Goal: Information Seeking & Learning: Learn about a topic

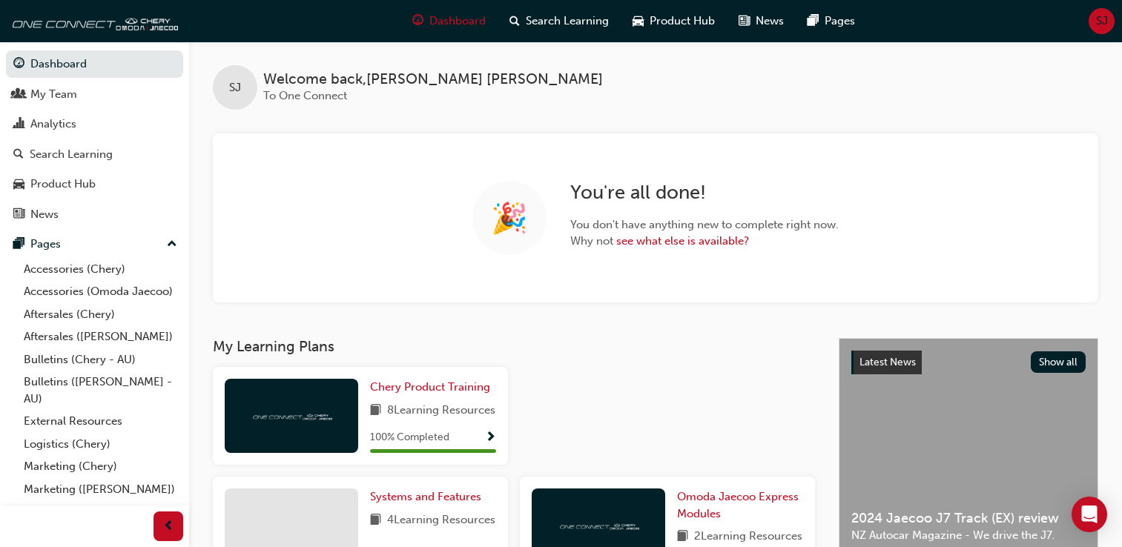
scroll to position [179, 0]
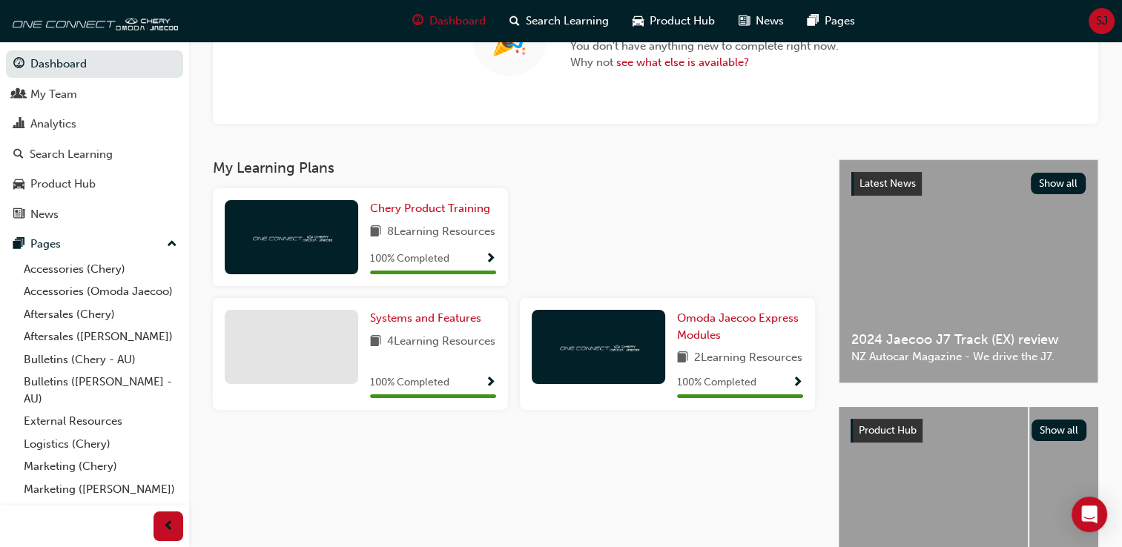
click at [450, 120] on div "🎉 You're all done! You don't have anything new to complete right now. Why not s…" at bounding box center [656, 39] width 886 height 169
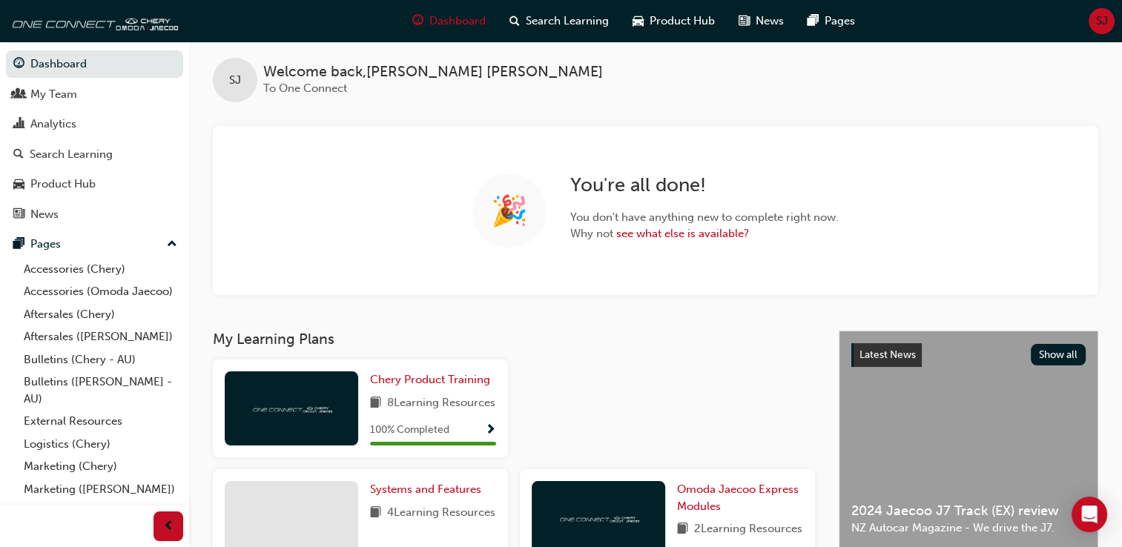
scroll to position [3, 0]
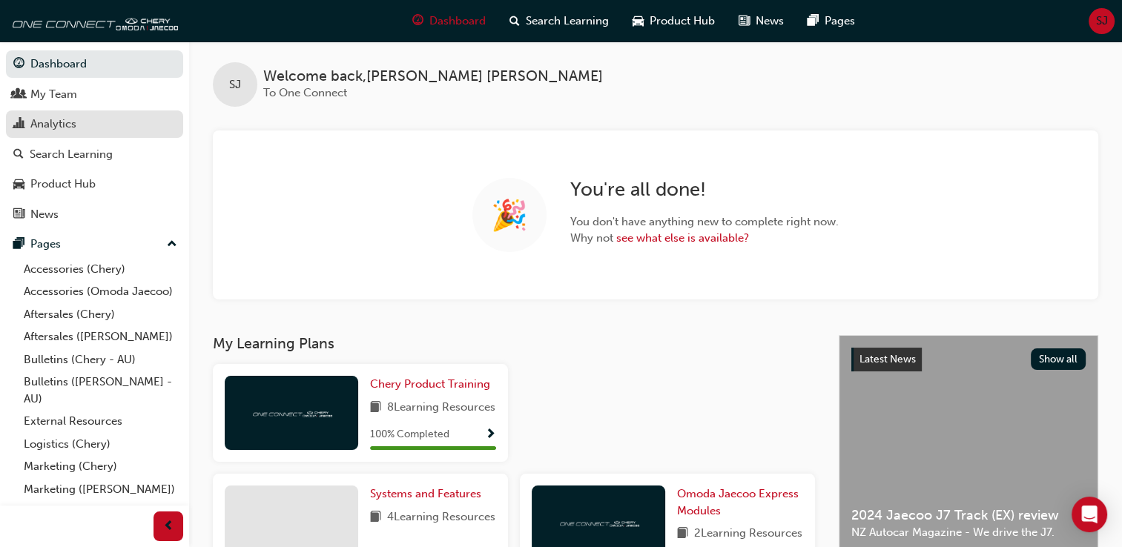
click at [65, 129] on div "Analytics" at bounding box center [53, 124] width 46 height 17
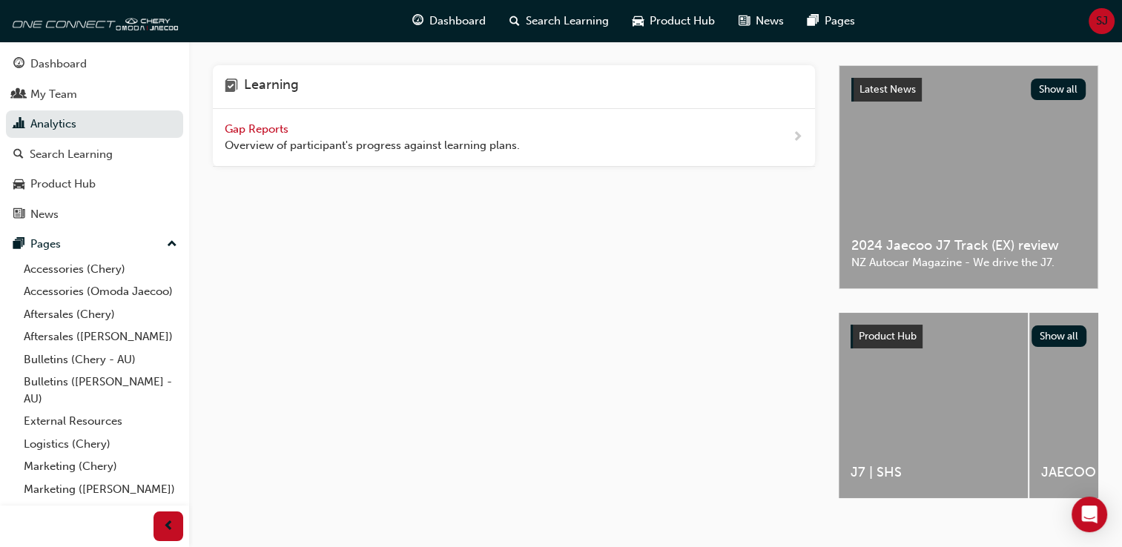
click at [243, 126] on span "Gap Reports" at bounding box center [258, 128] width 67 height 13
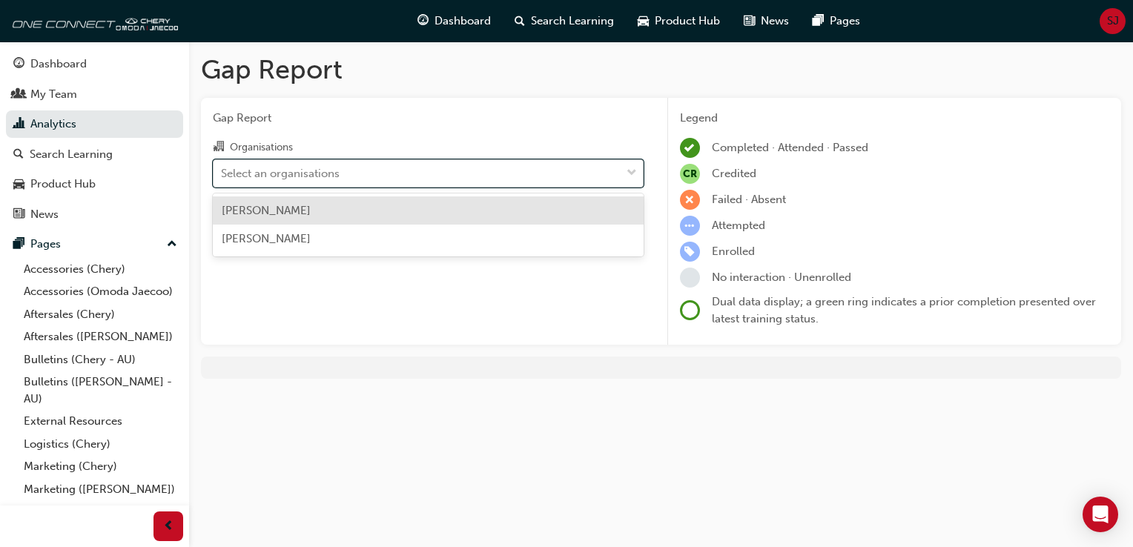
click at [284, 168] on div "Select an organisations" at bounding box center [280, 173] width 119 height 17
click at [223, 168] on input "Organisations option [PERSON_NAME] focused, 1 of 2. 2 results available. Use Up…" at bounding box center [221, 172] width 1 height 13
click at [300, 214] on span "[PERSON_NAME]" at bounding box center [266, 210] width 89 height 13
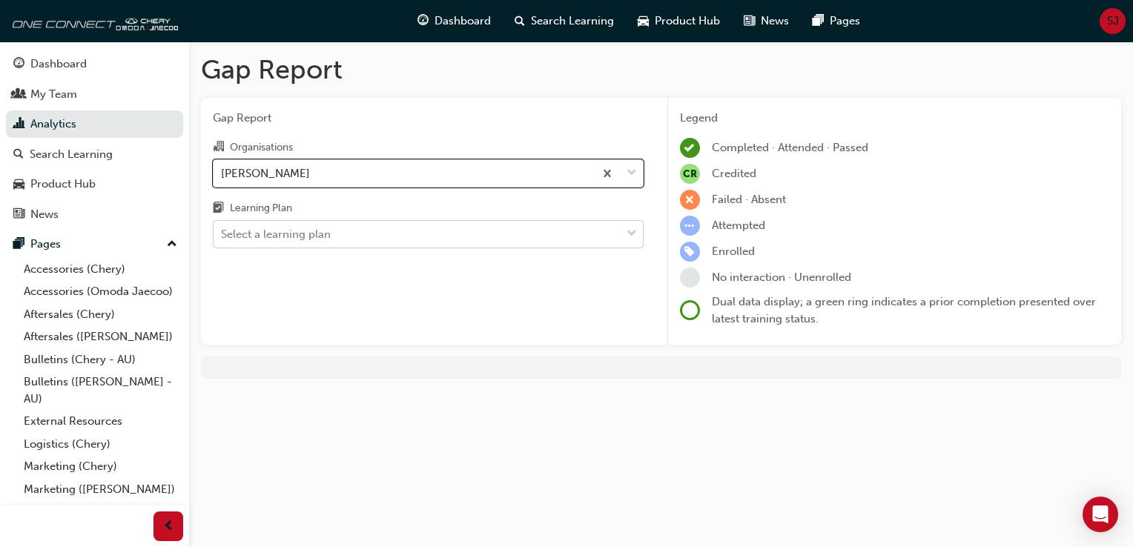
click at [299, 227] on div "Select a learning plan" at bounding box center [276, 234] width 110 height 17
click at [223, 228] on input "Learning Plan Select a learning plan" at bounding box center [221, 234] width 1 height 13
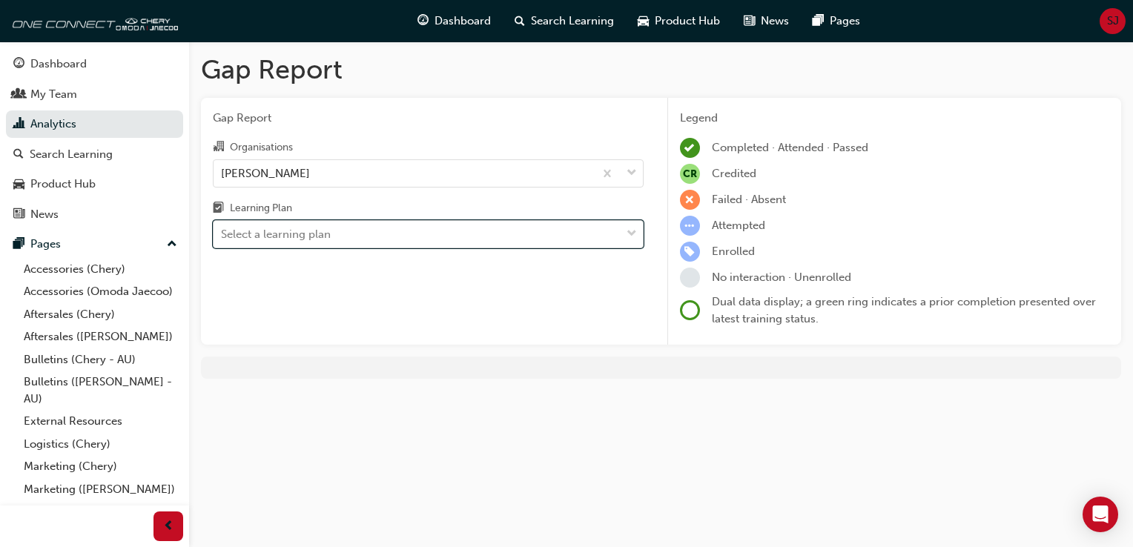
click at [299, 229] on div "Select a learning plan" at bounding box center [276, 234] width 110 height 17
click at [223, 229] on input "Learning Plan 0 results available. Select is focused ,type to refine list, pres…" at bounding box center [221, 234] width 1 height 13
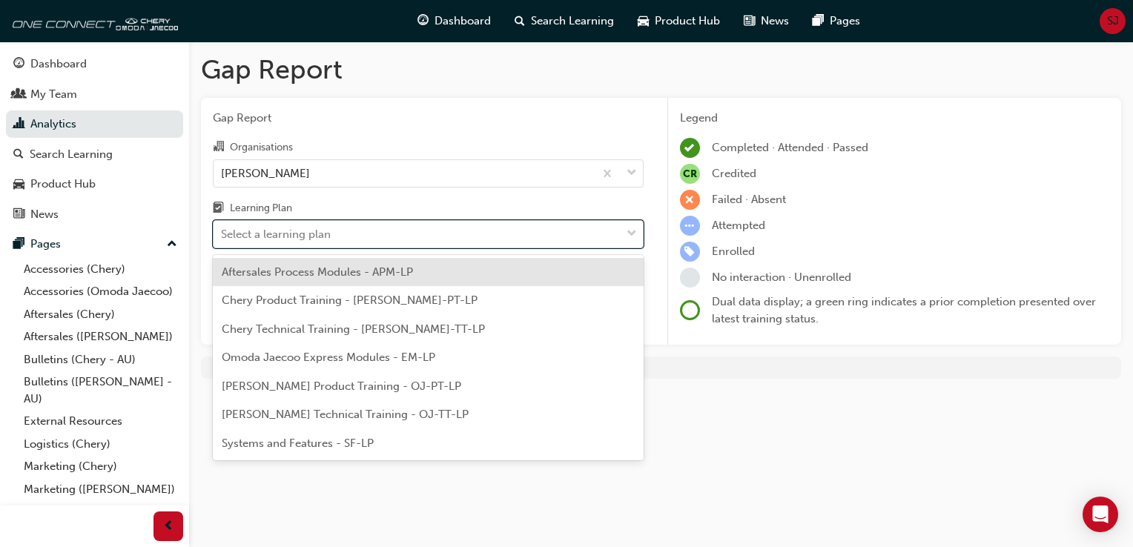
click at [300, 234] on div "Select a learning plan" at bounding box center [276, 234] width 110 height 17
click at [223, 234] on input "Learning Plan option Aftersales Process Modules - APM-LP focused, 1 of 7. 7 res…" at bounding box center [221, 234] width 1 height 13
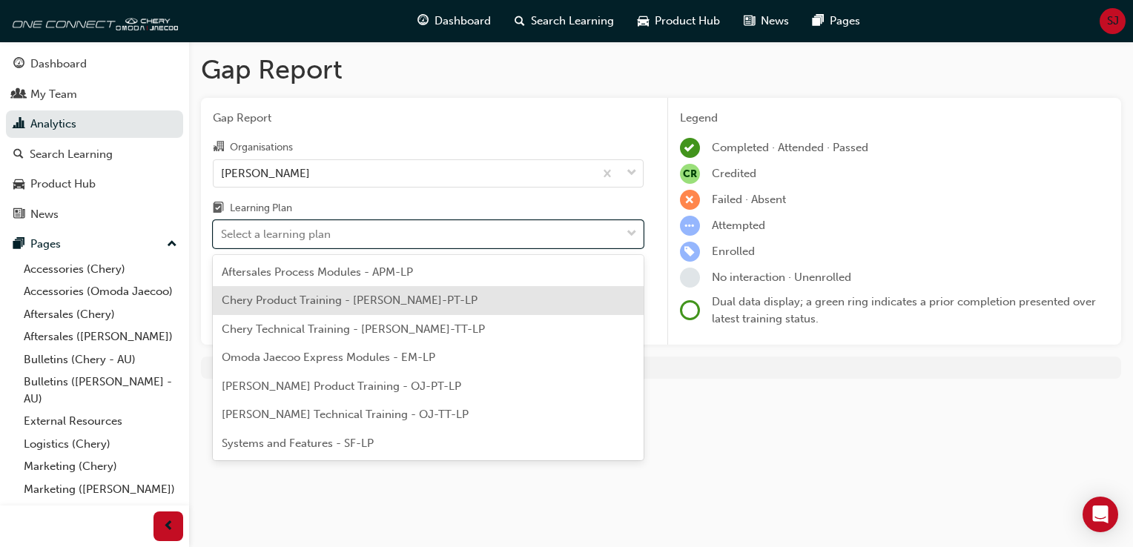
click at [309, 300] on span "Chery Product Training - [PERSON_NAME]-PT-LP" at bounding box center [350, 300] width 256 height 13
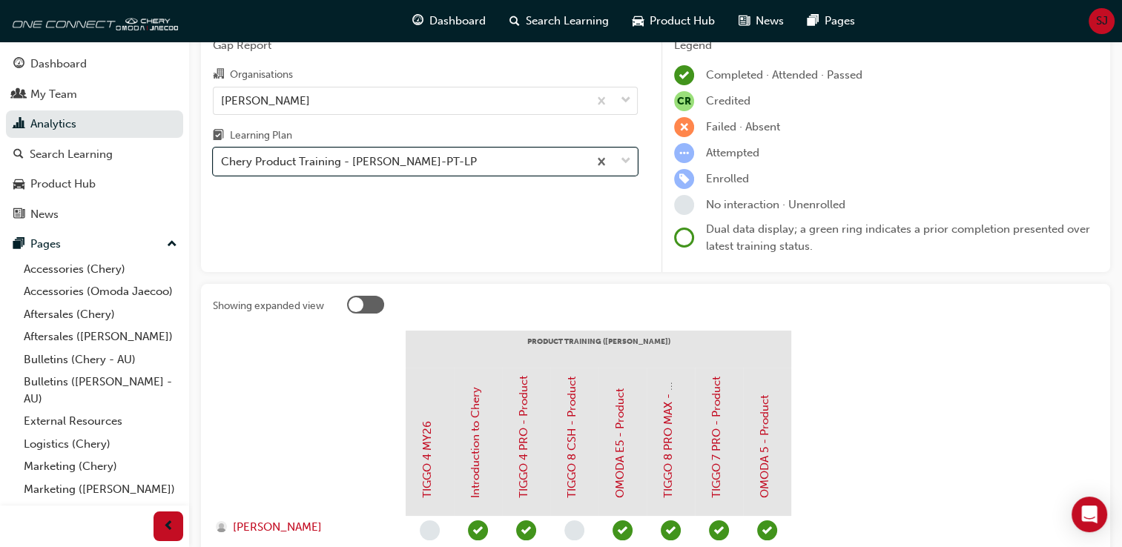
scroll to position [66, 0]
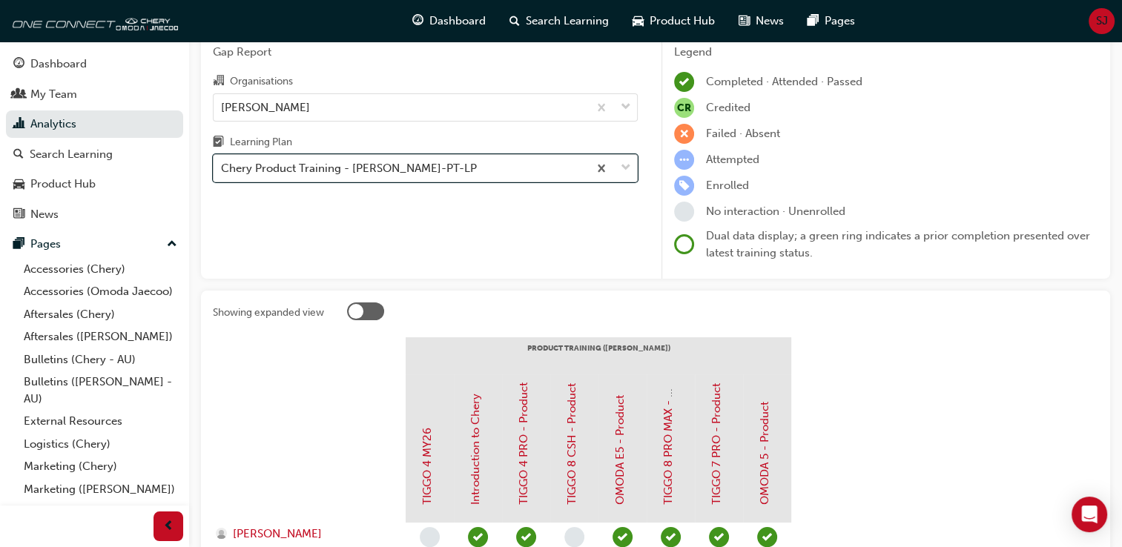
click at [627, 174] on span "down-icon" at bounding box center [626, 168] width 10 height 19
click at [223, 174] on input "Learning Plan option Chery Product Training - [PERSON_NAME]-PT-LP, selected. 0 …" at bounding box center [221, 168] width 1 height 13
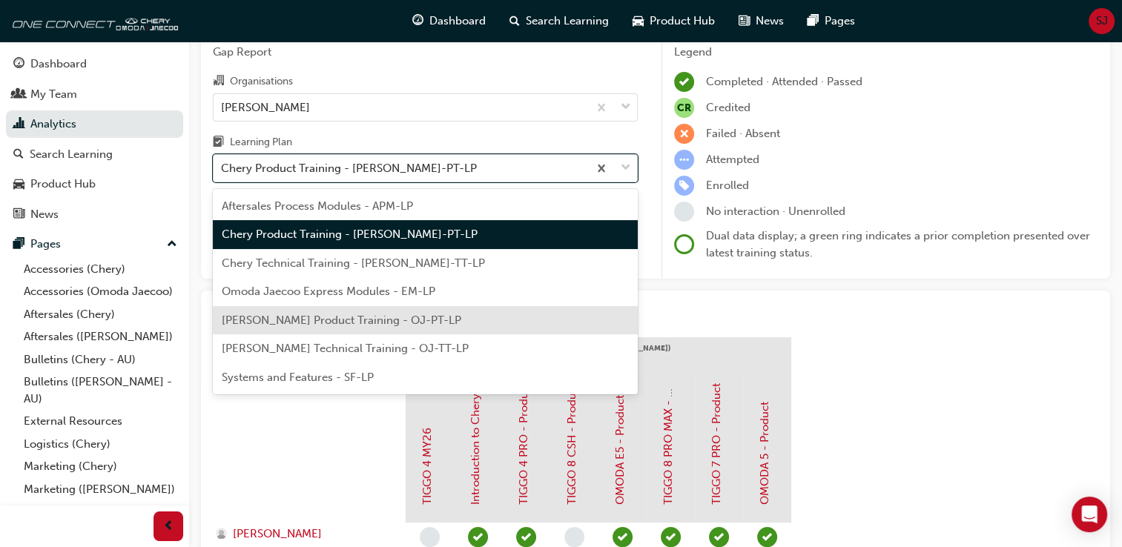
click at [603, 317] on div "[PERSON_NAME] Product Training - OJ-PT-LP" at bounding box center [425, 320] width 425 height 29
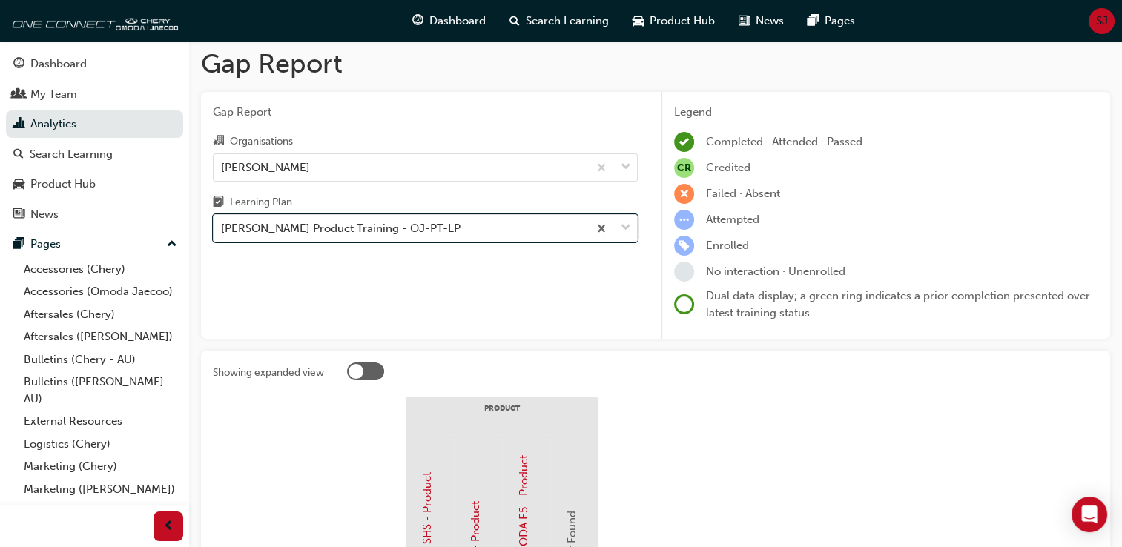
scroll to position [7, 0]
click at [625, 232] on span "down-icon" at bounding box center [626, 226] width 10 height 19
click at [223, 232] on input "Learning Plan option [PERSON_NAME] Product Training - OJ-PT-LP, selected. 0 res…" at bounding box center [221, 226] width 1 height 13
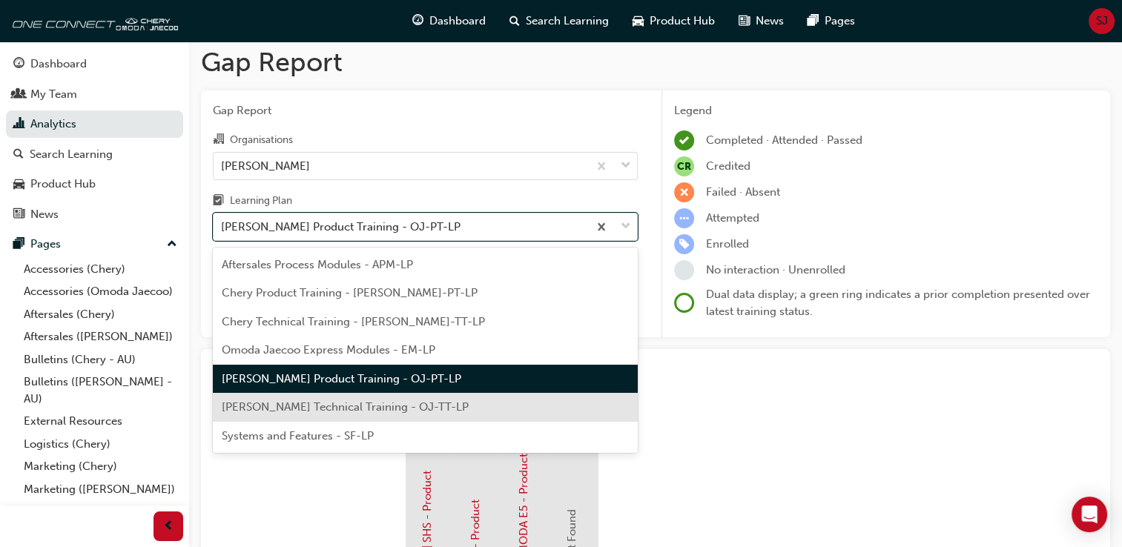
click at [442, 409] on span "[PERSON_NAME] Technical Training - OJ-TT-LP" at bounding box center [345, 407] width 247 height 13
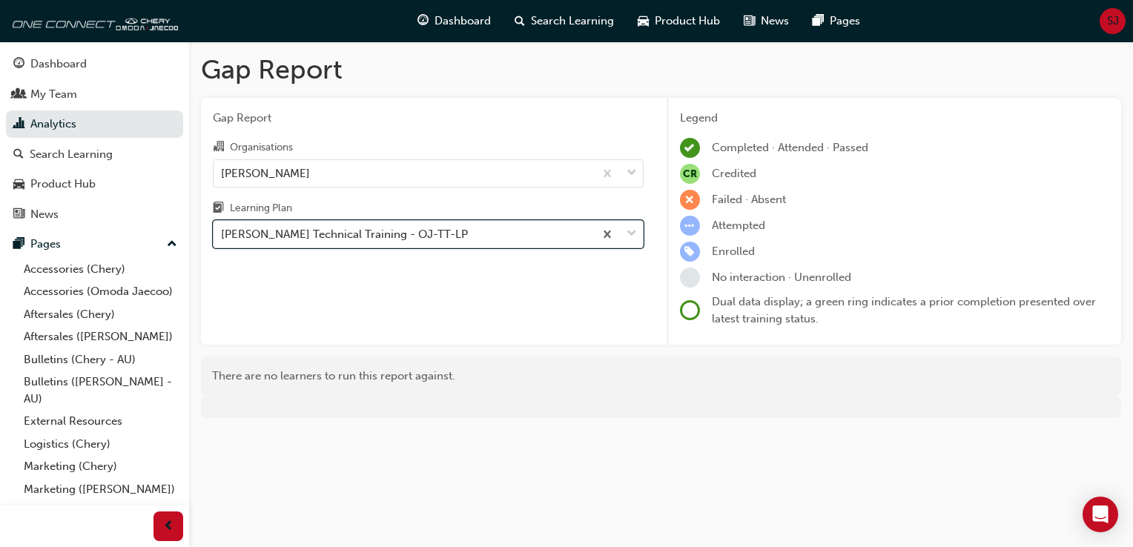
click at [631, 233] on span "down-icon" at bounding box center [632, 234] width 10 height 19
click at [223, 233] on input "Learning Plan option Omoda Jaecoo Technical Training - OJ-TT-LP, selected. 0 re…" at bounding box center [221, 234] width 1 height 13
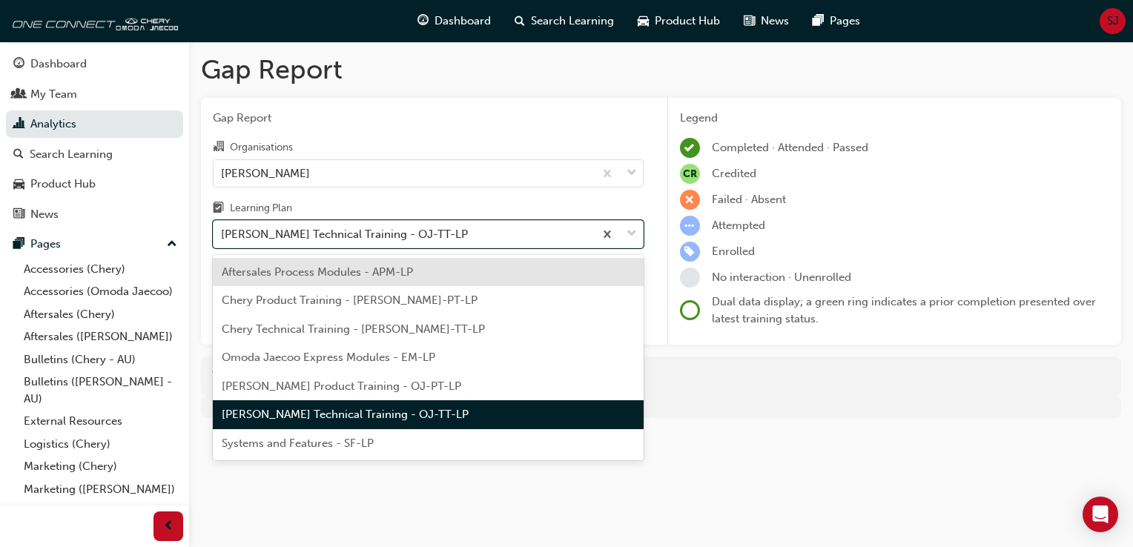
click at [495, 286] on div "Aftersales Process Modules - APM-LP" at bounding box center [428, 272] width 431 height 29
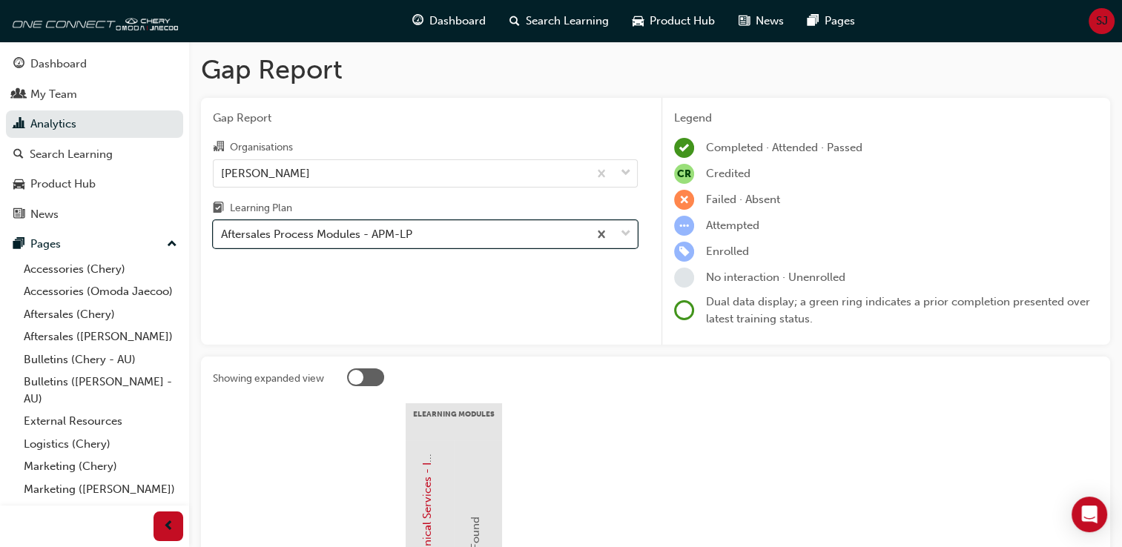
click at [624, 235] on span "down-icon" at bounding box center [626, 234] width 10 height 19
click at [223, 235] on input "Learning Plan option Aftersales Process Modules - APM-LP, selected. 0 results a…" at bounding box center [221, 234] width 1 height 13
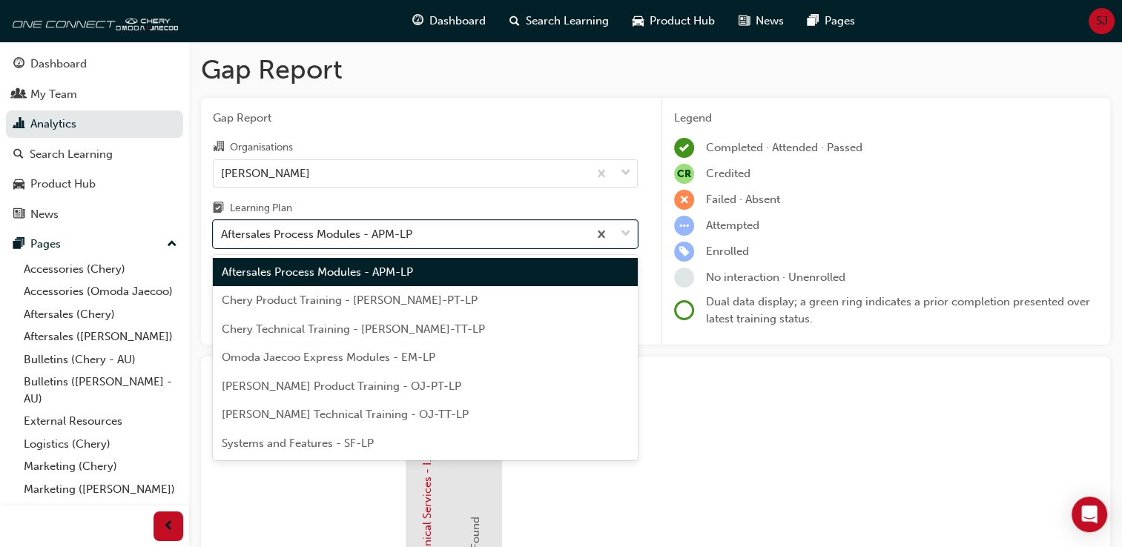
click at [532, 447] on div "Systems and Features - SF-LP" at bounding box center [425, 443] width 425 height 29
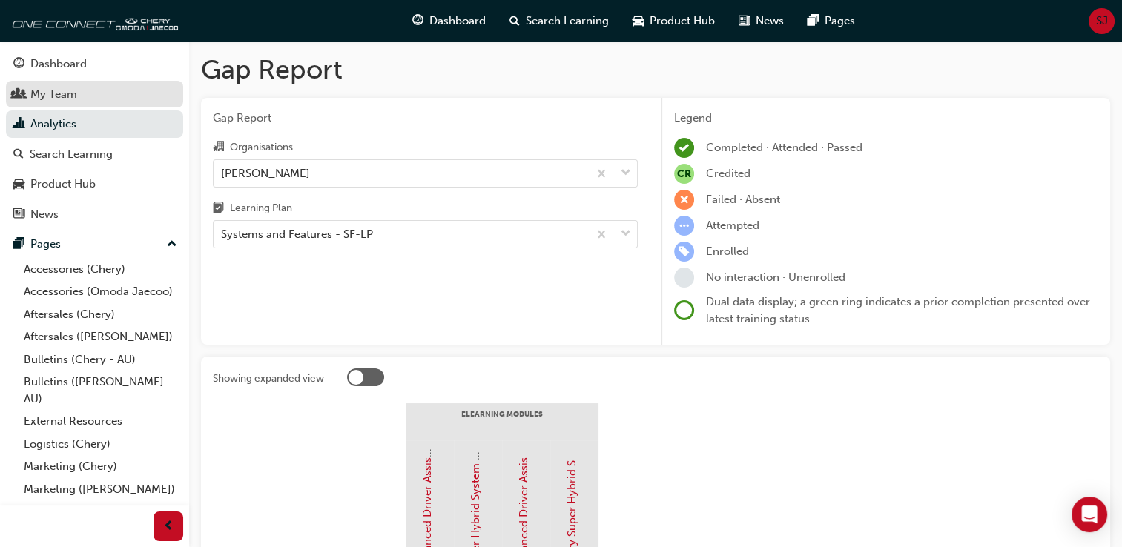
click at [73, 96] on div "My Team" at bounding box center [53, 94] width 47 height 17
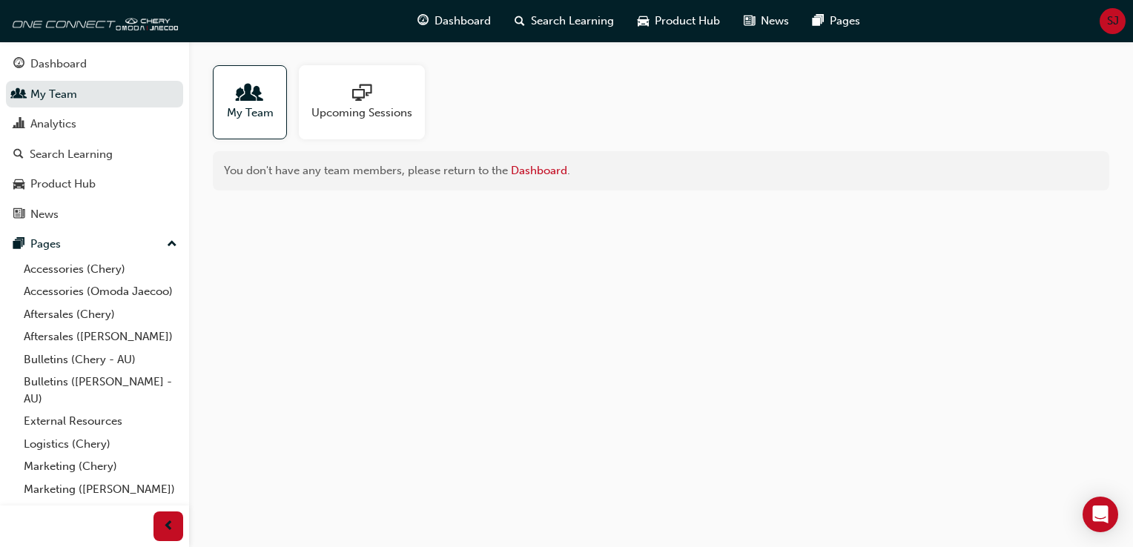
click at [236, 108] on span "My Team" at bounding box center [250, 113] width 47 height 17
click at [79, 150] on div "Search Learning" at bounding box center [71, 154] width 83 height 17
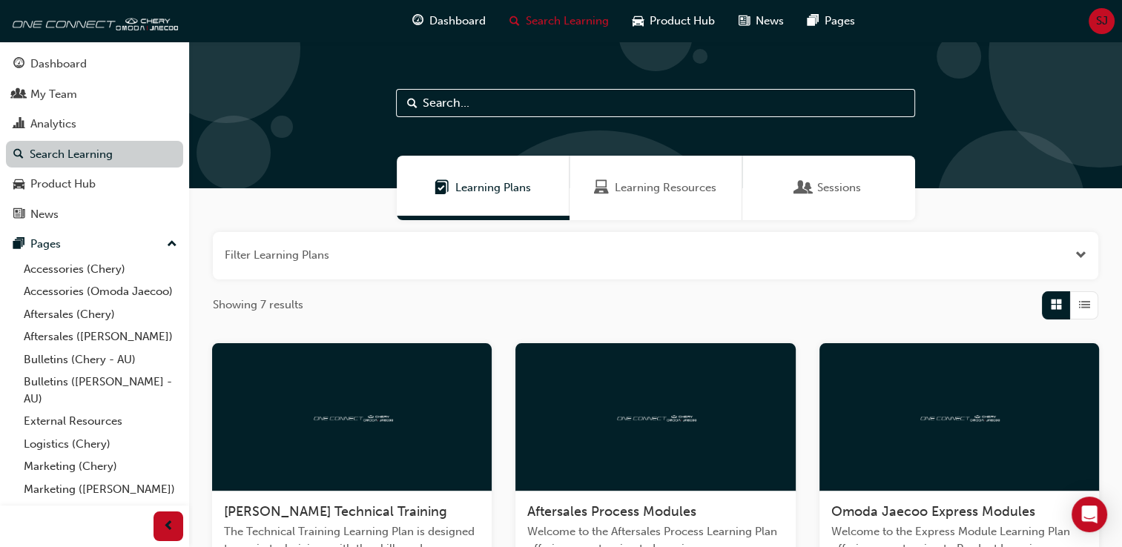
click at [37, 159] on link "Search Learning" at bounding box center [94, 154] width 177 height 27
